Goal: Information Seeking & Learning: Learn about a topic

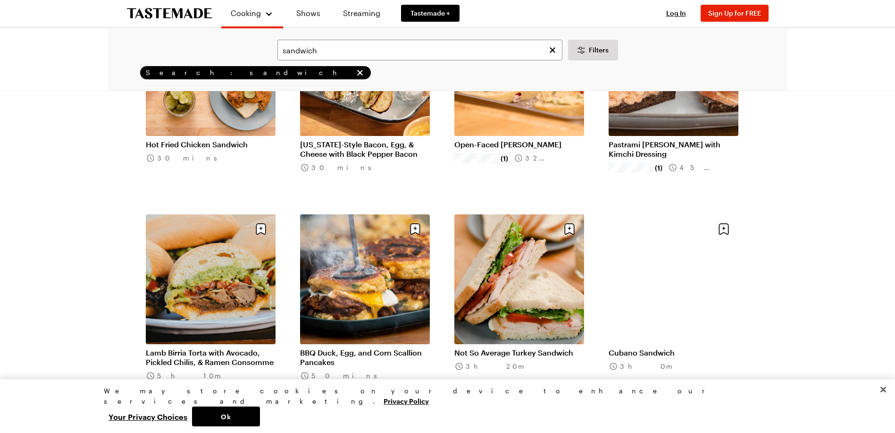
scroll to position [802, 0]
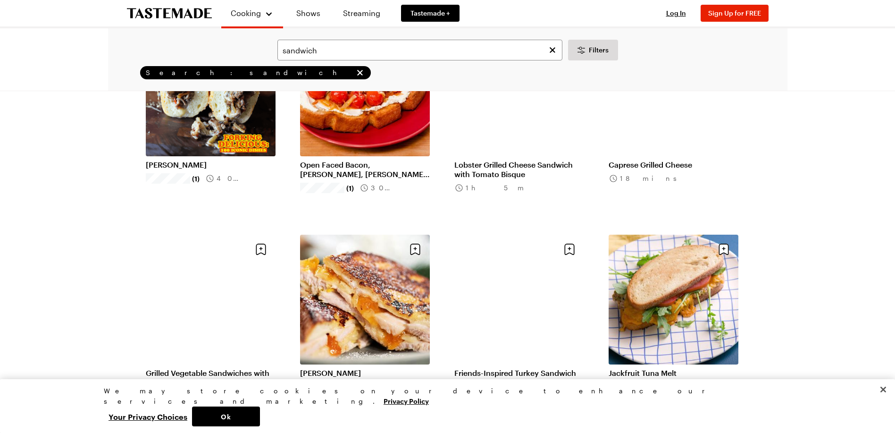
scroll to position [2217, 0]
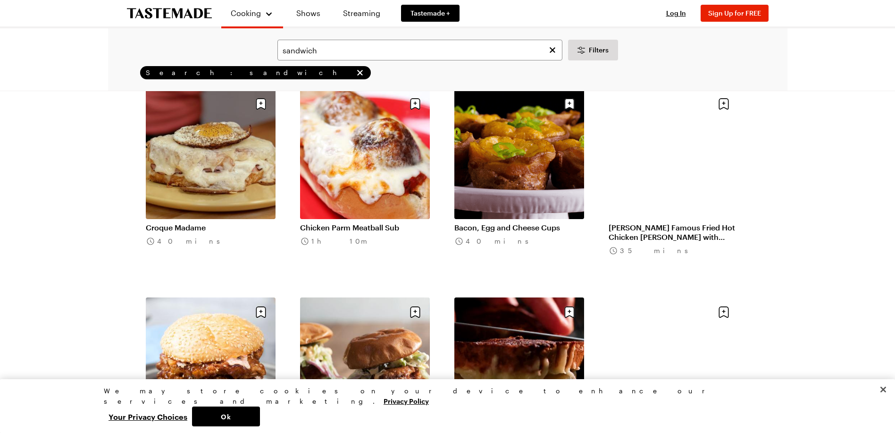
scroll to position [3491, 0]
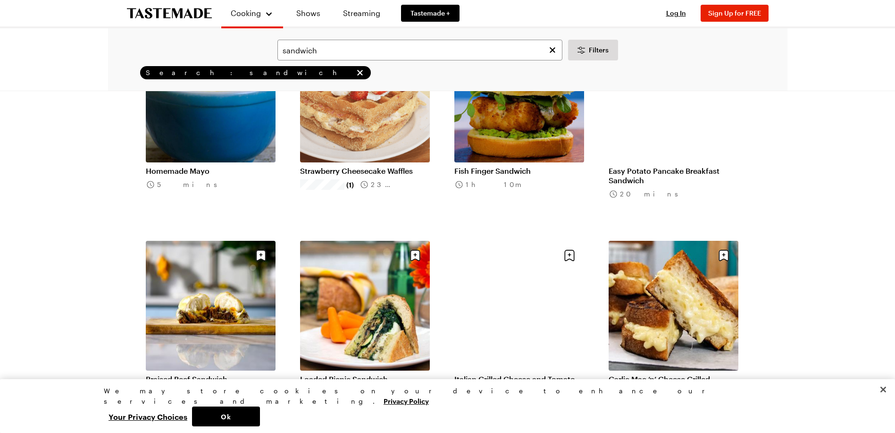
scroll to position [4293, 0]
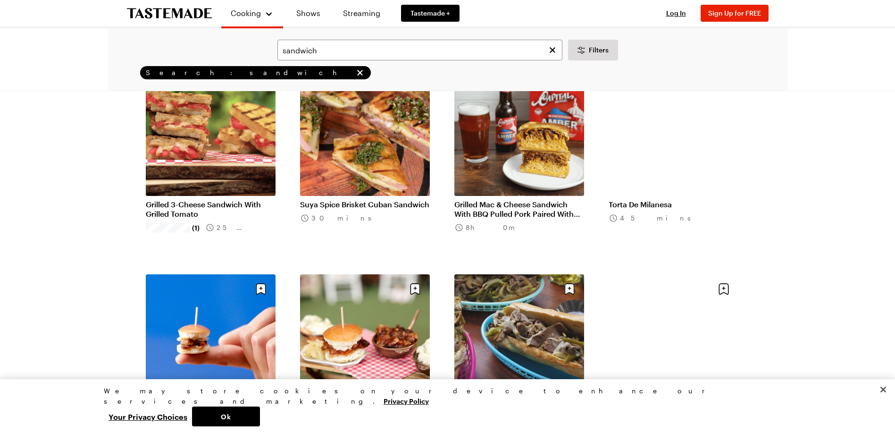
scroll to position [5802, 0]
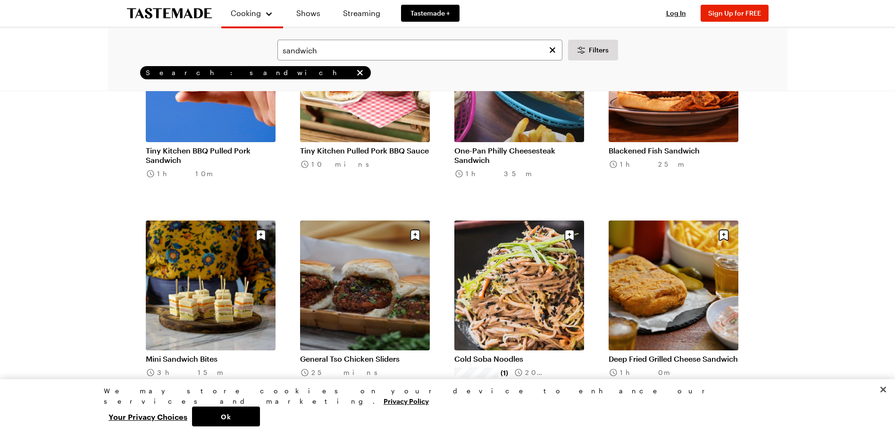
scroll to position [5991, 0]
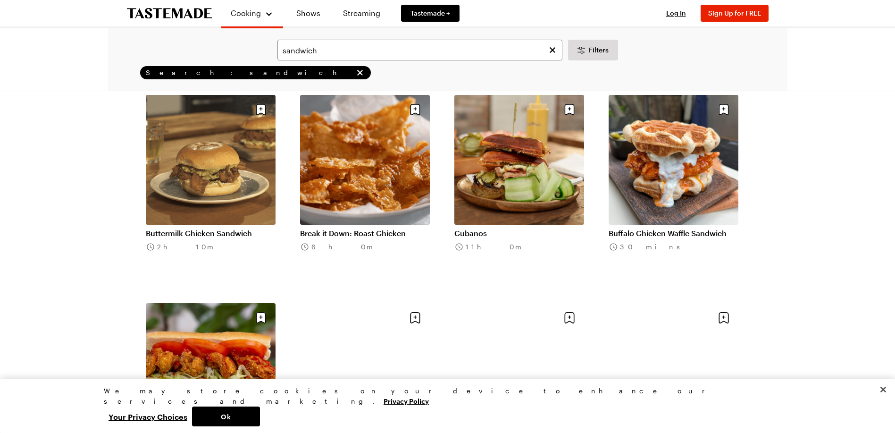
scroll to position [7972, 0]
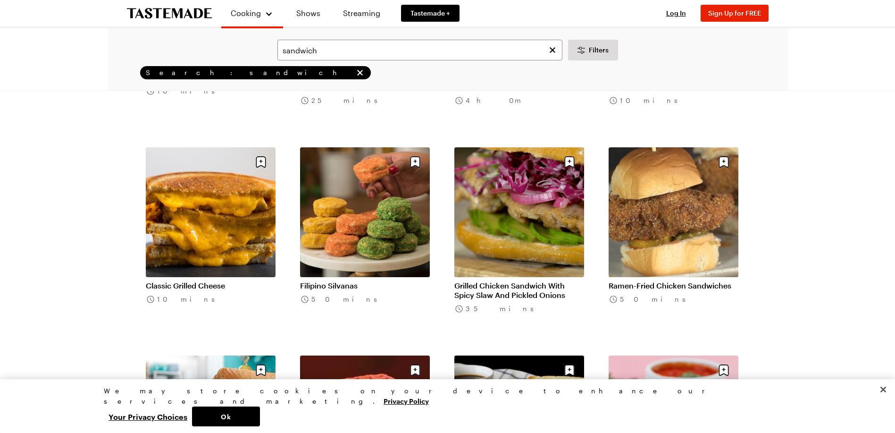
scroll to position [8632, 0]
